Goal: Complete application form

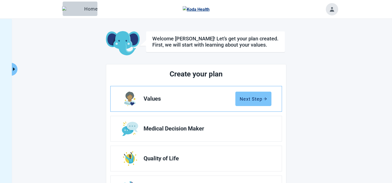
click at [263, 101] on div "Next Step" at bounding box center [253, 98] width 27 height 5
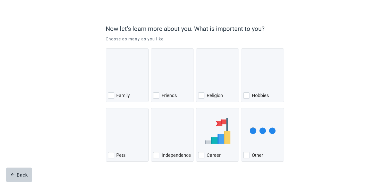
scroll to position [38, 0]
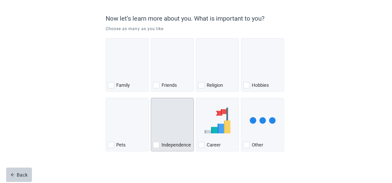
click at [173, 123] on img "Independence, checkbox, not checked" at bounding box center [173, 121] width 0 height 26
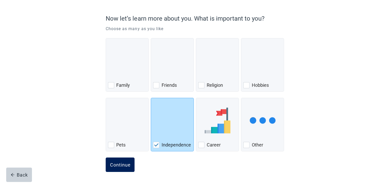
click at [130, 161] on button "Continue" at bounding box center [120, 165] width 29 height 14
